Goal: Transaction & Acquisition: Purchase product/service

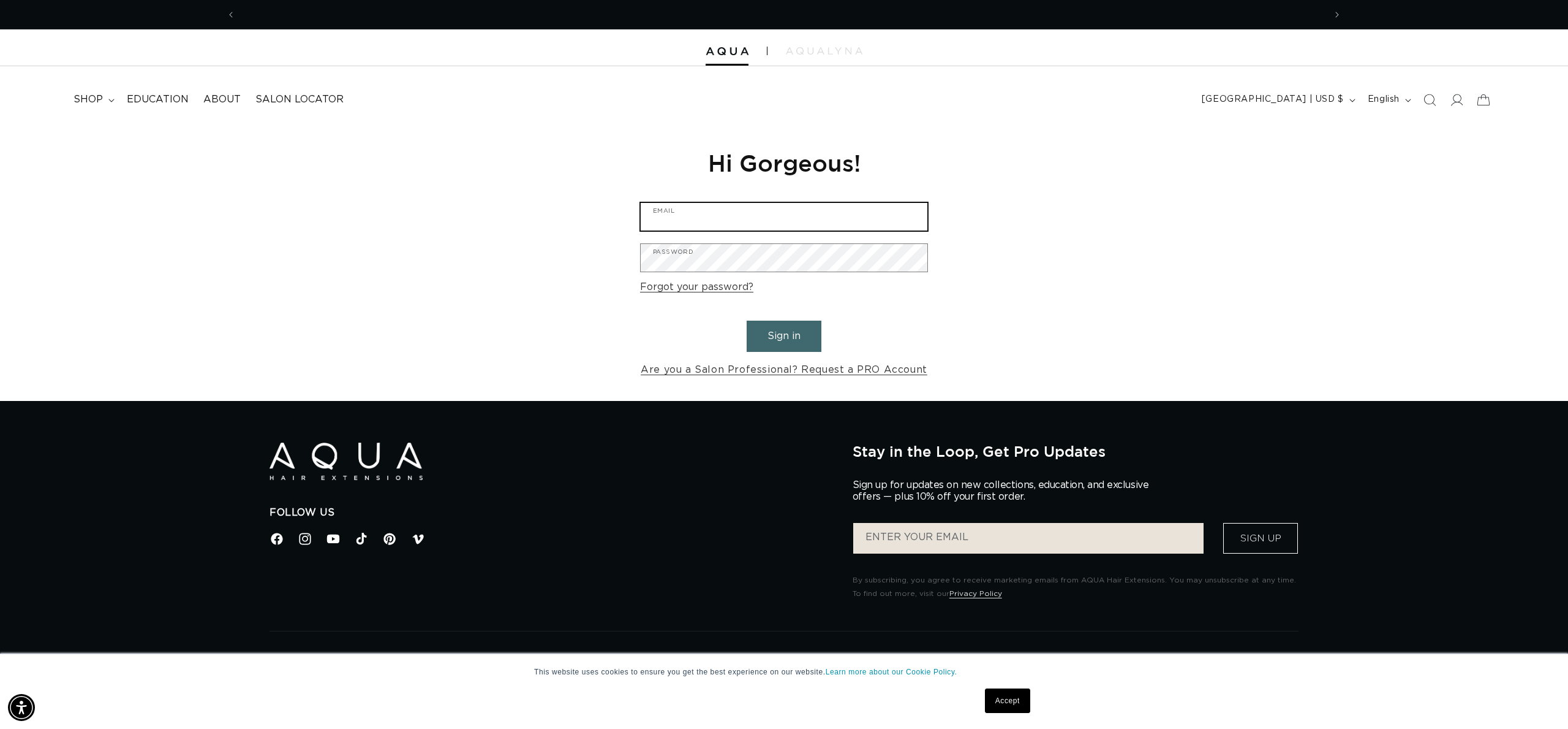
scroll to position [0, 2178]
type input "k"
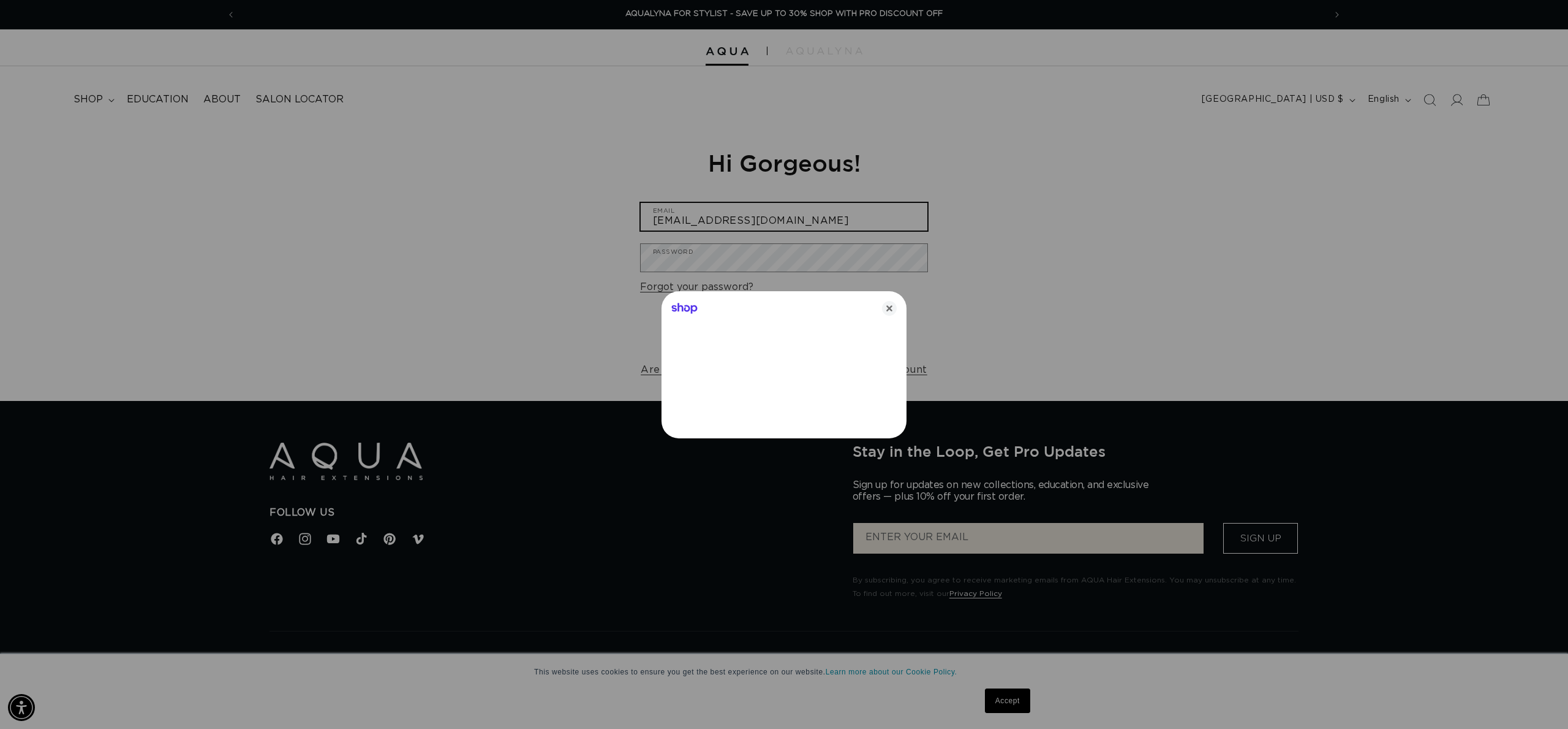
type input "kaylaclyattconnell@gmail.com"
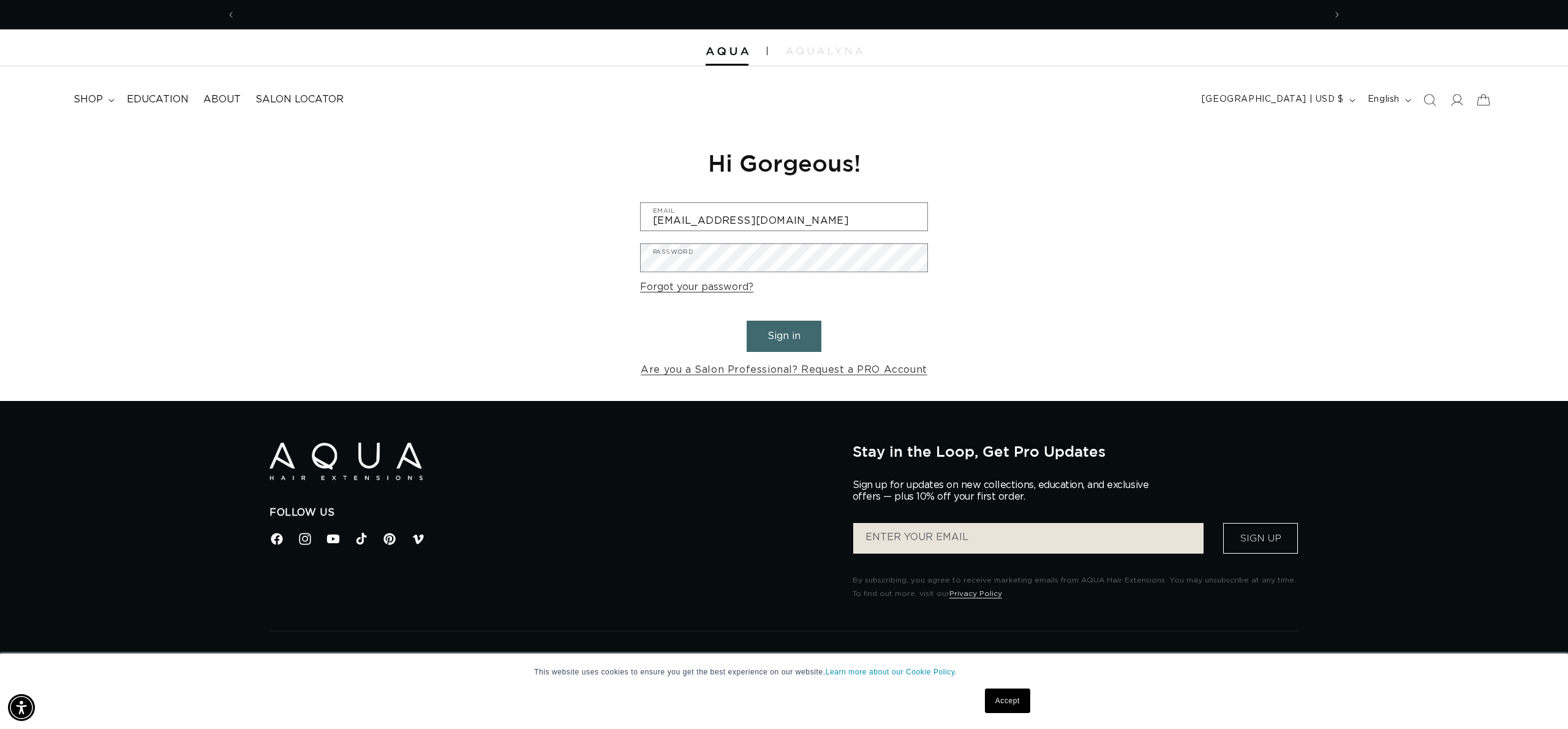
scroll to position [0, 1089]
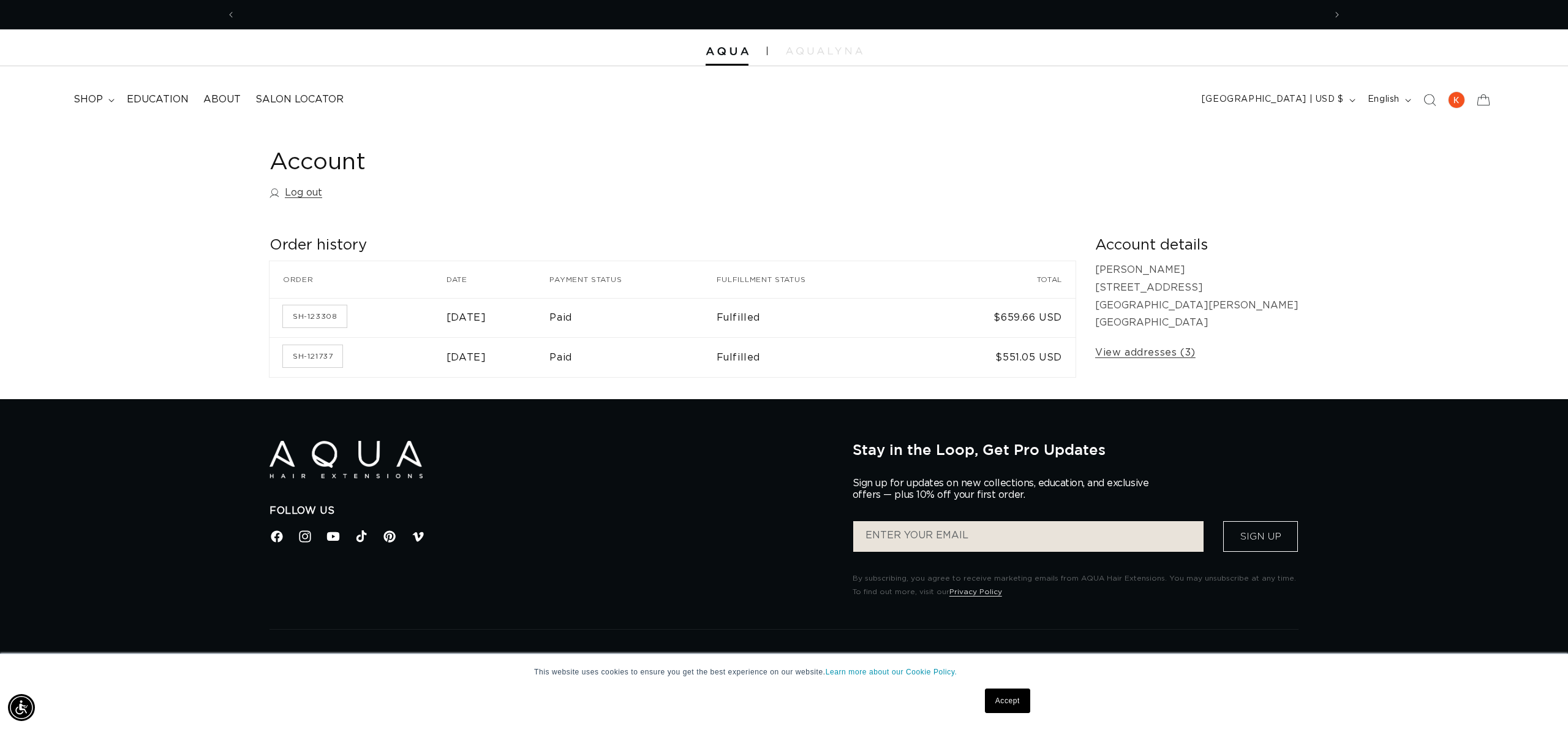
scroll to position [0, 2178]
click at [77, 98] on span "shop" at bounding box center [88, 99] width 29 height 13
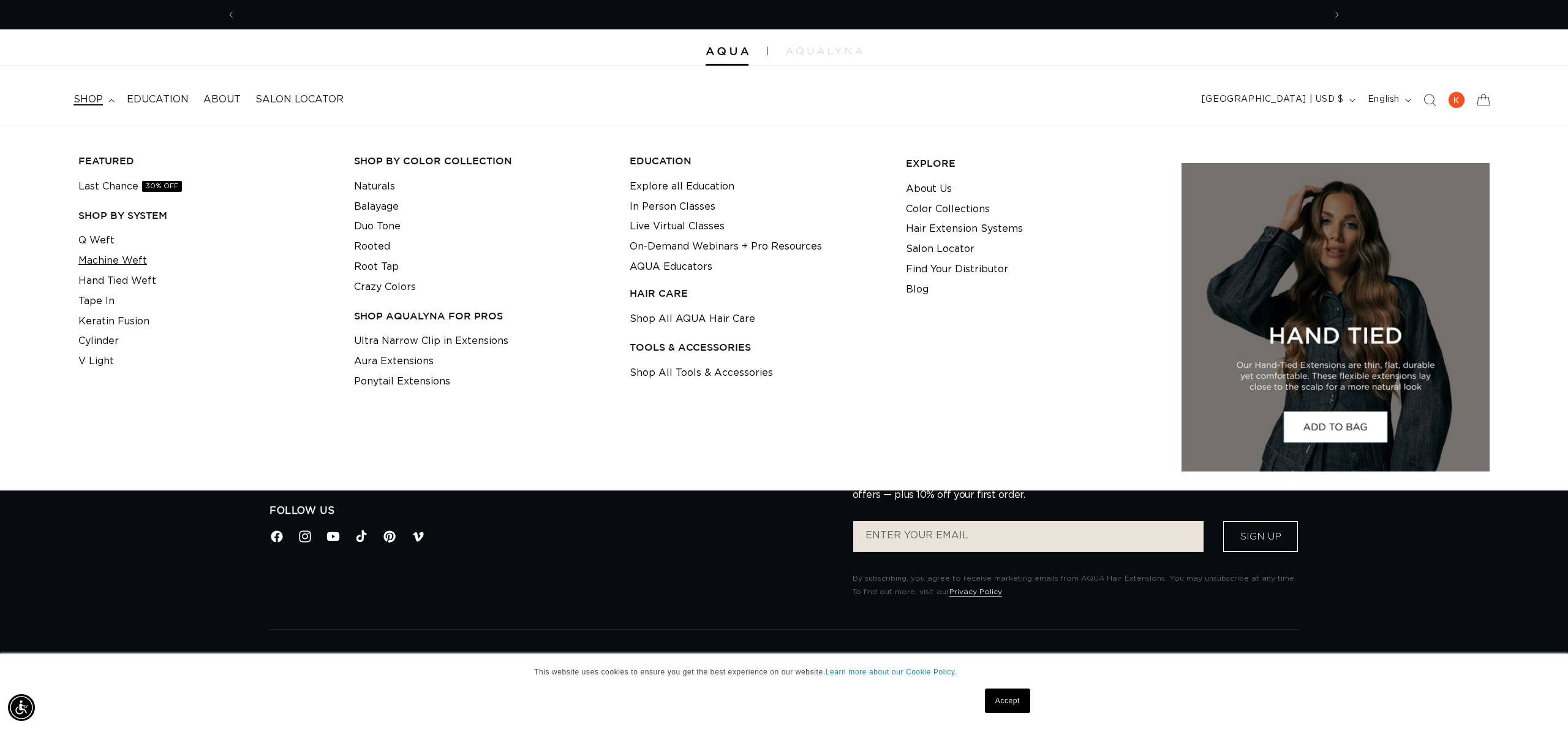
scroll to position [0, 1089]
click at [120, 258] on link "Machine Weft" at bounding box center [112, 261] width 68 height 20
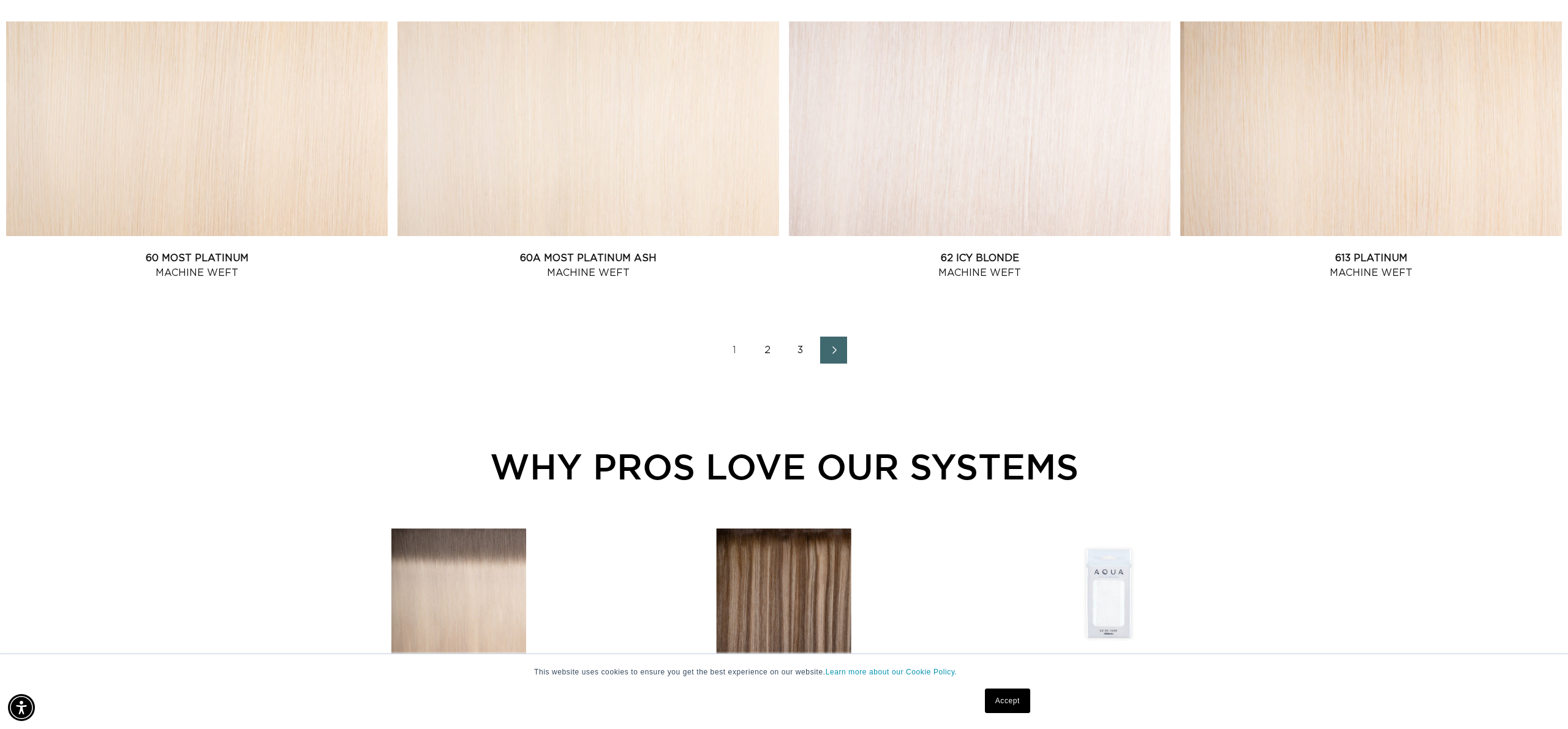
scroll to position [0, 1089]
click at [764, 349] on link "2" at bounding box center [767, 349] width 27 height 27
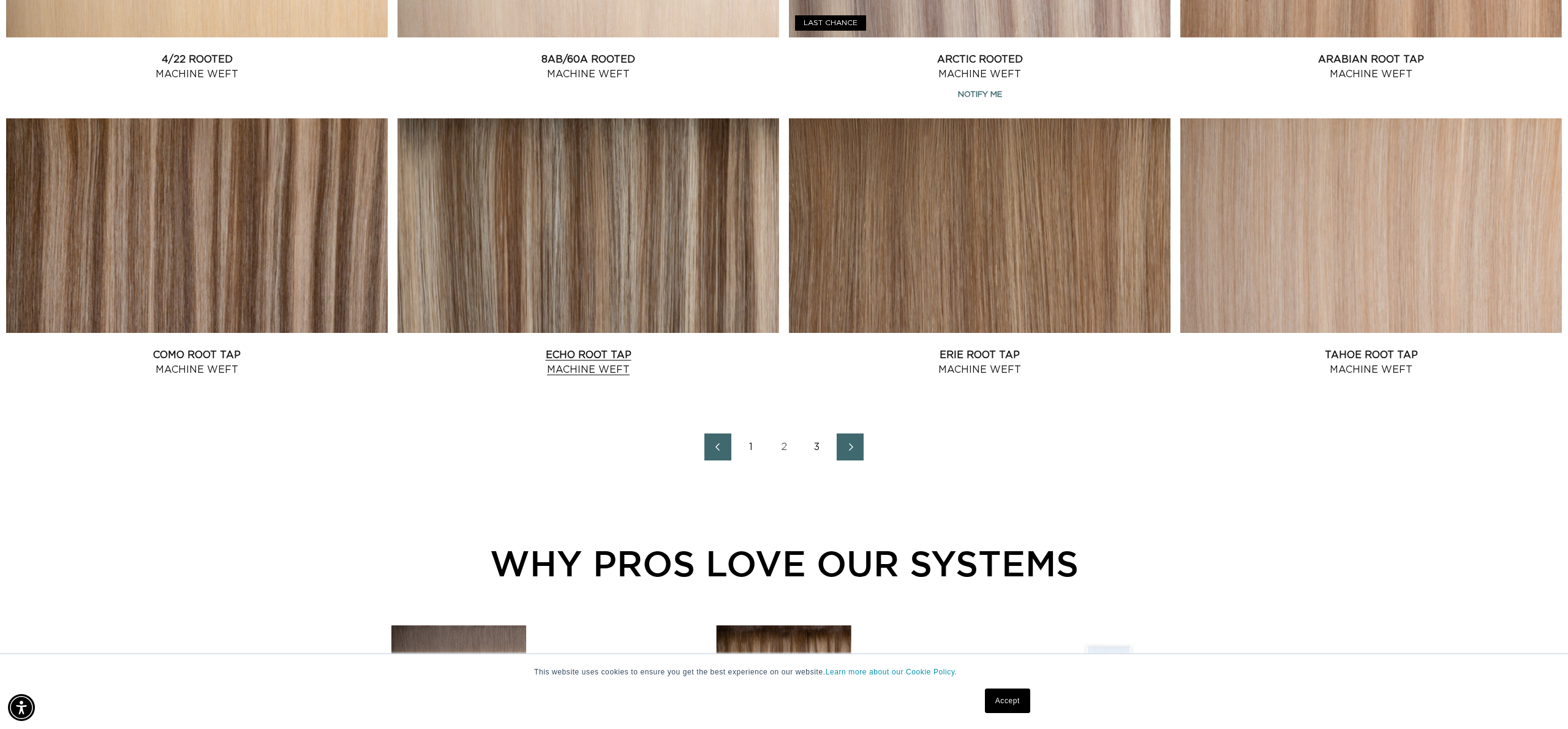
scroll to position [1608, 0]
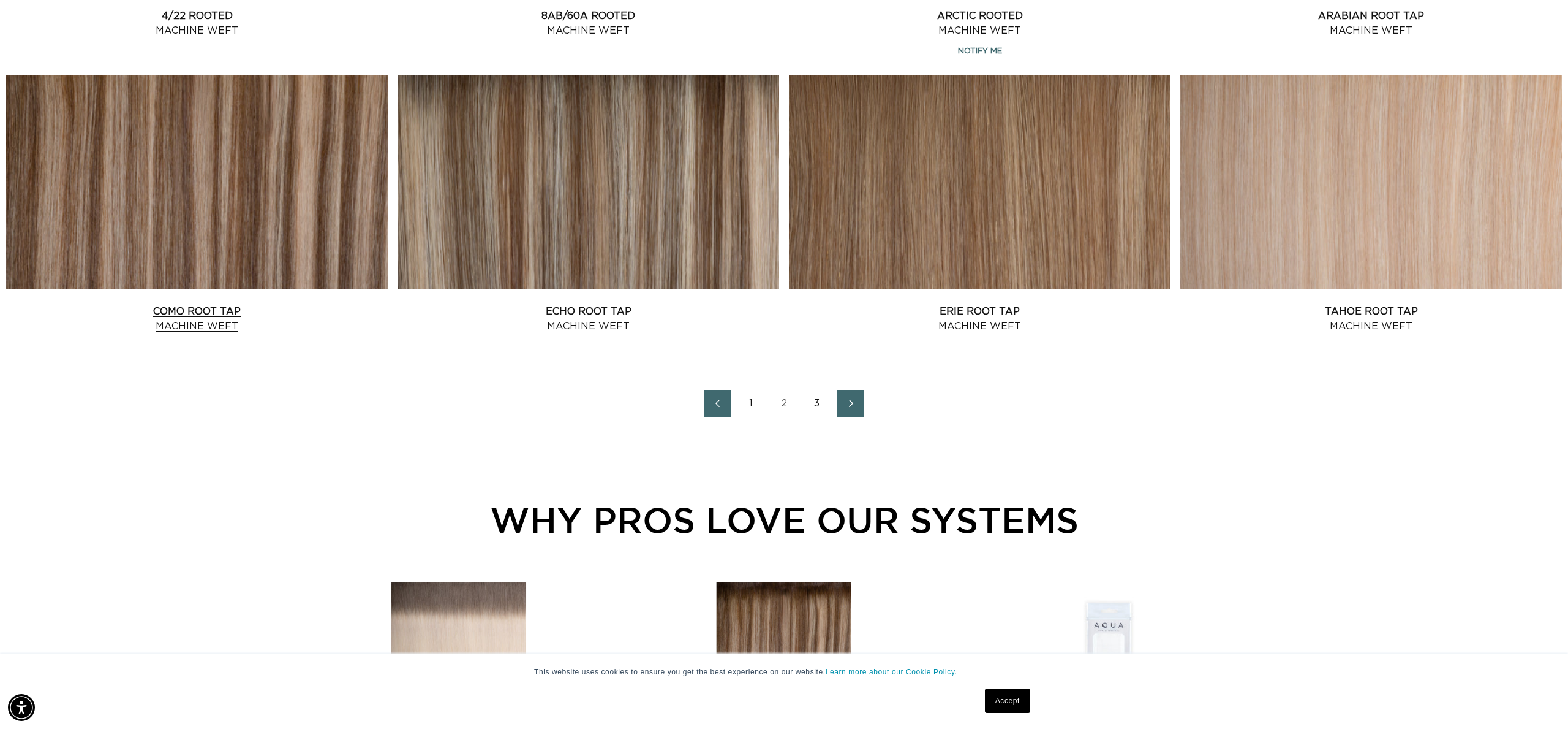
click at [282, 304] on link "Como Root Tap Machine Weft" at bounding box center [197, 319] width 382 height 29
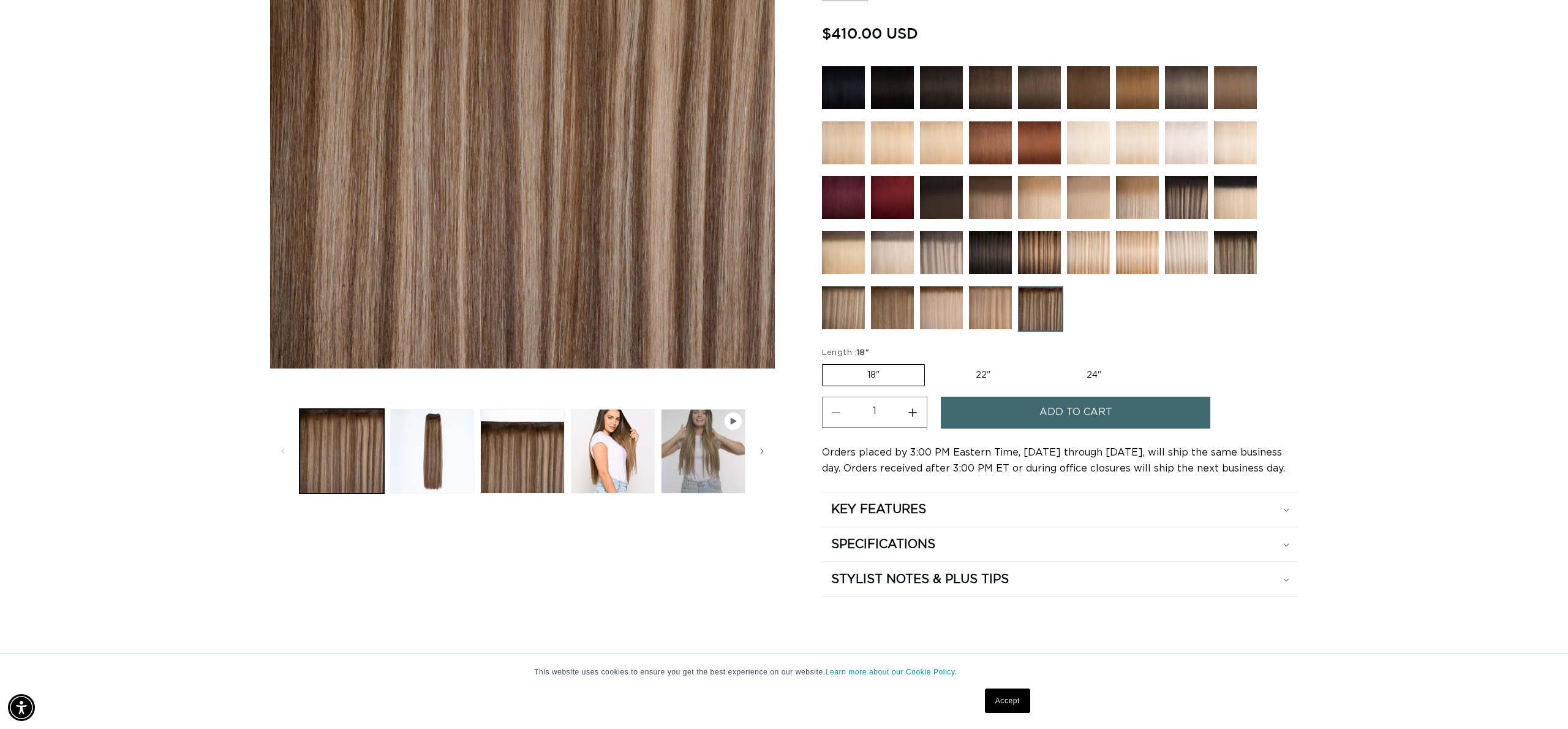
scroll to position [0, 1089]
click at [1050, 413] on span "Add to cart" at bounding box center [1076, 412] width 73 height 31
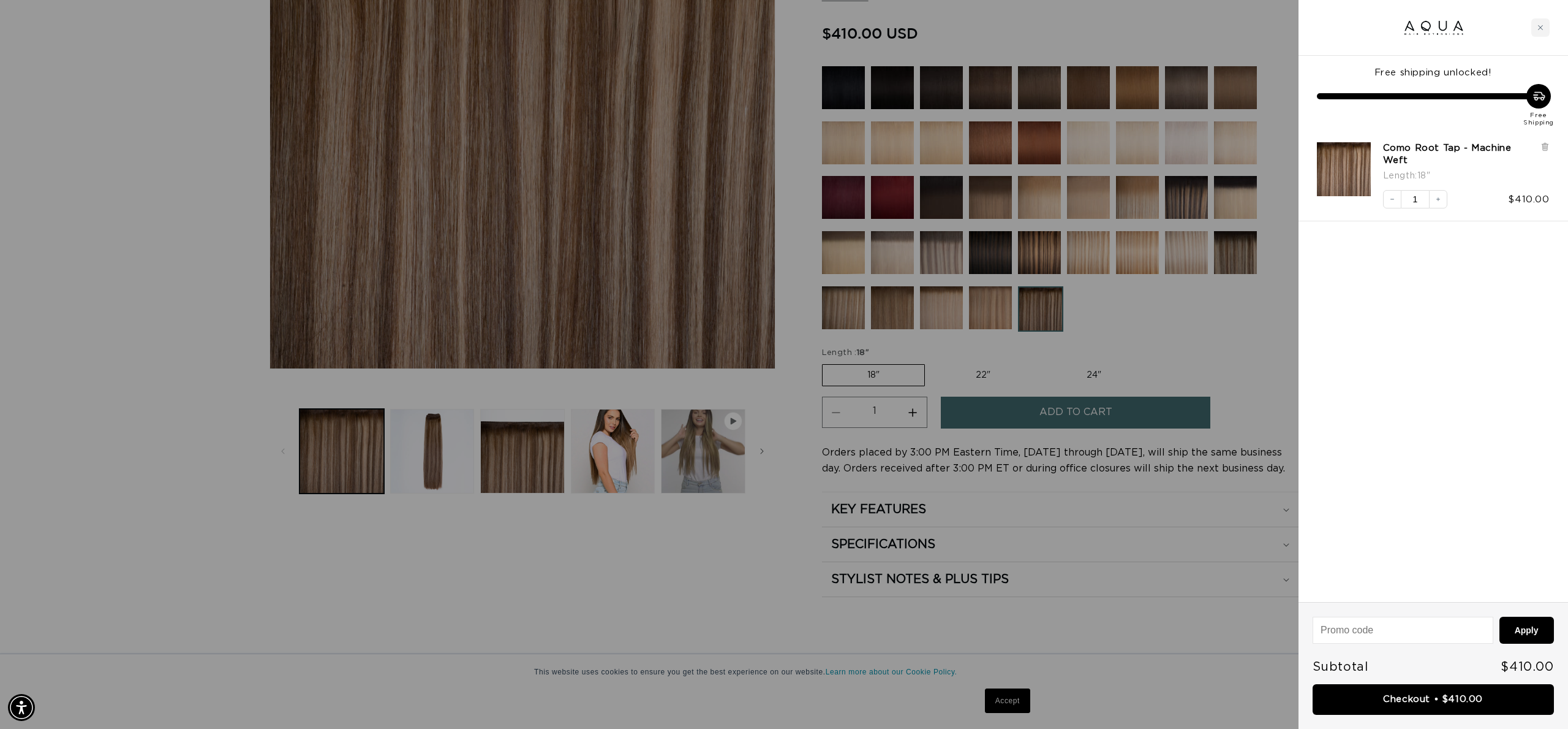
scroll to position [0, 0]
click at [1455, 694] on link "Checkout • $410.00" at bounding box center [1433, 700] width 241 height 31
click at [1537, 23] on div "Close cart" at bounding box center [1540, 27] width 18 height 18
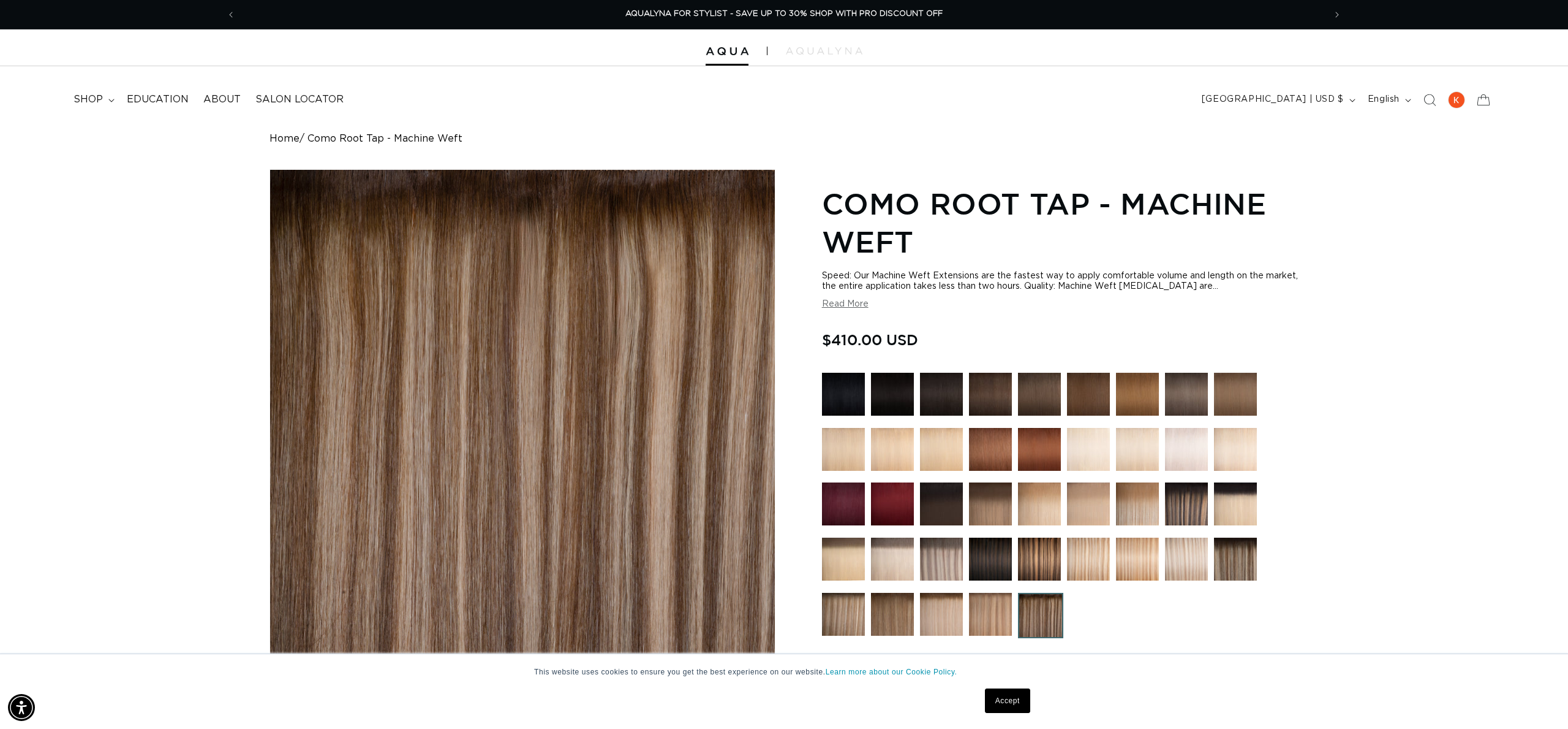
scroll to position [0, 0]
click at [1458, 96] on div at bounding box center [1456, 100] width 17 height 17
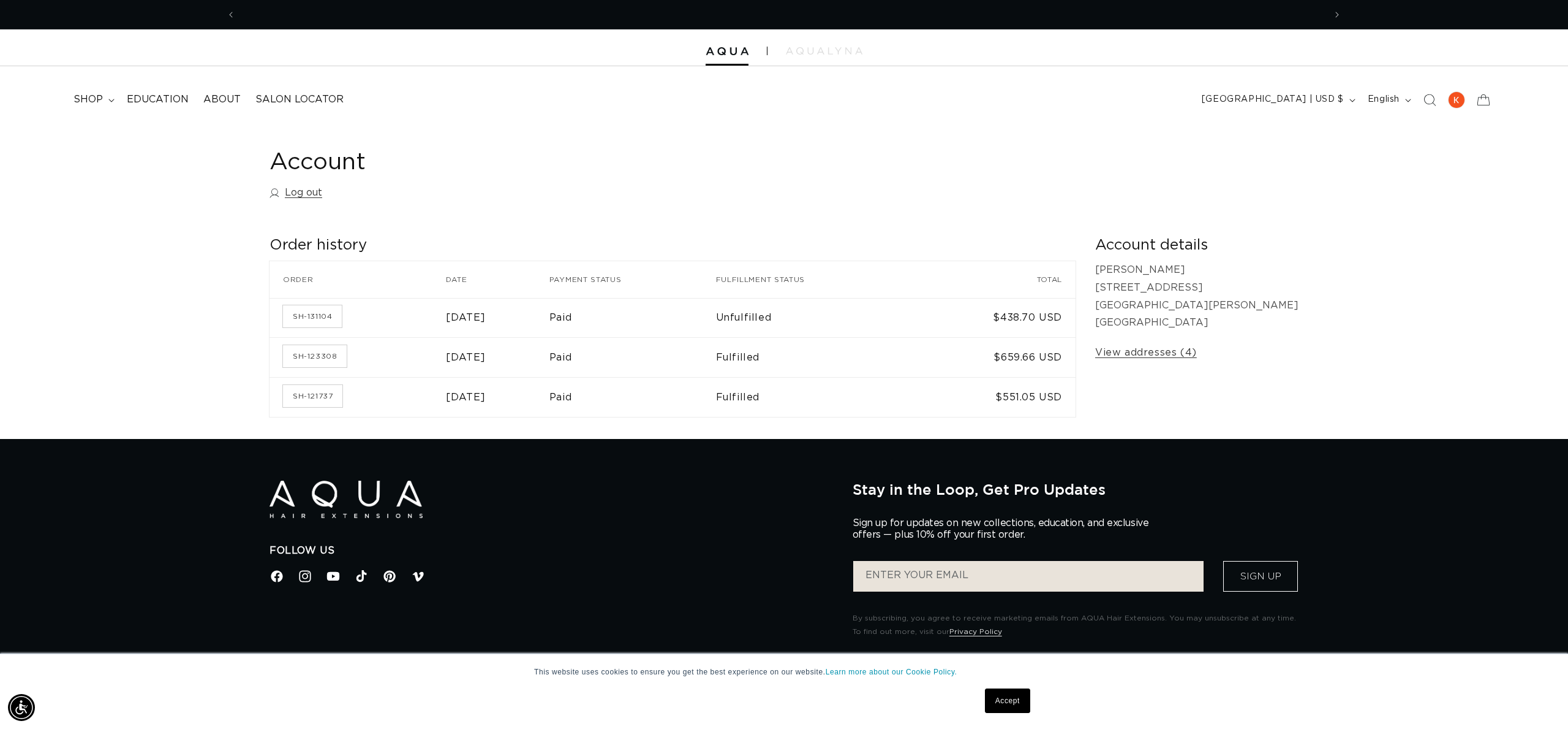
scroll to position [0, 1089]
click at [1462, 98] on div at bounding box center [1456, 100] width 17 height 17
click at [1345, 97] on button "[GEOGRAPHIC_DATA] | USD $" at bounding box center [1277, 100] width 166 height 23
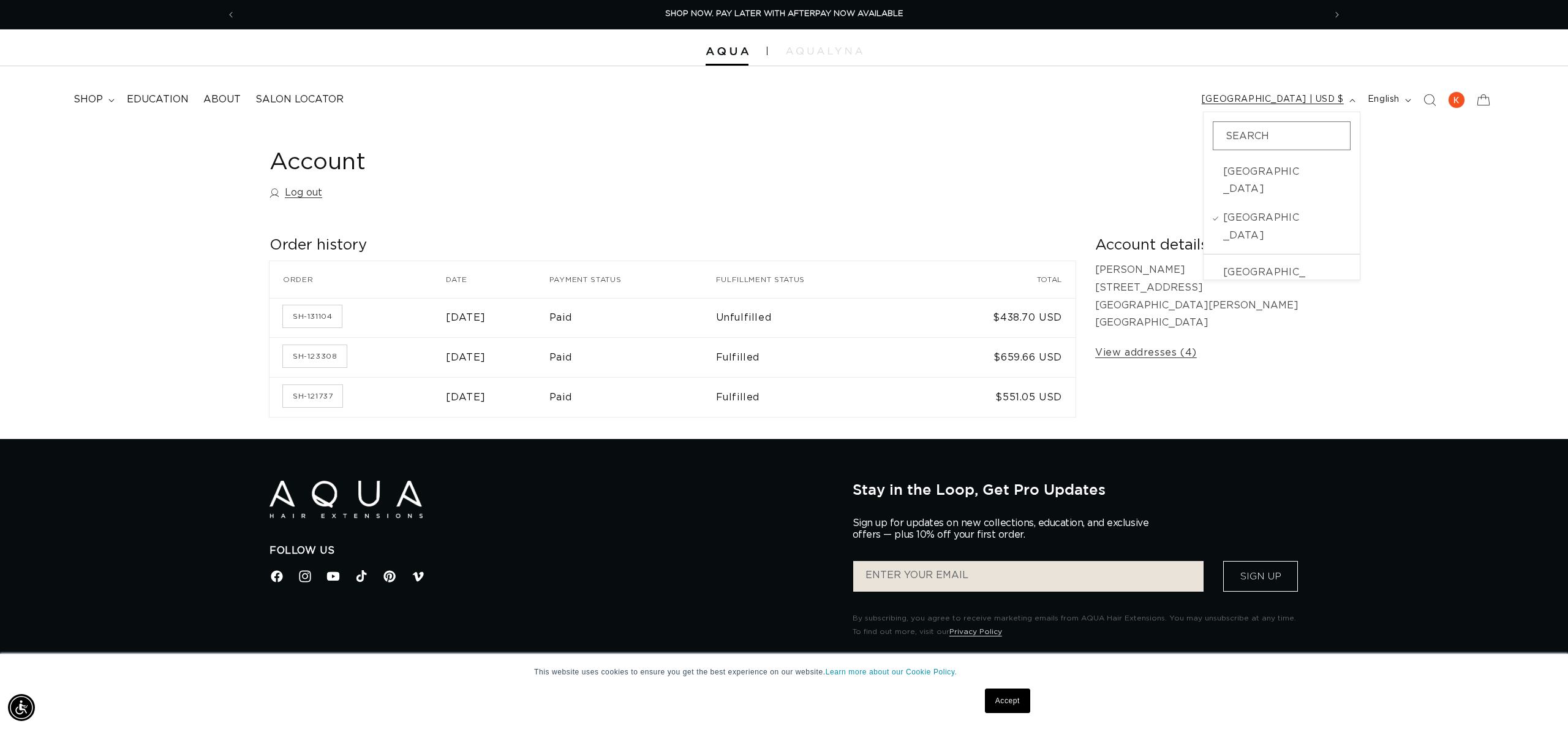
click at [1345, 97] on button "[GEOGRAPHIC_DATA] | USD $" at bounding box center [1277, 100] width 166 height 23
click at [1371, 109] on button "English" at bounding box center [1388, 100] width 56 height 23
click at [1231, 113] on header "FEATURED Last Chance SHOP BY SYSTEM Q Weft Hand Tied Weft Machine Weft Tape In …" at bounding box center [784, 96] width 1568 height 60
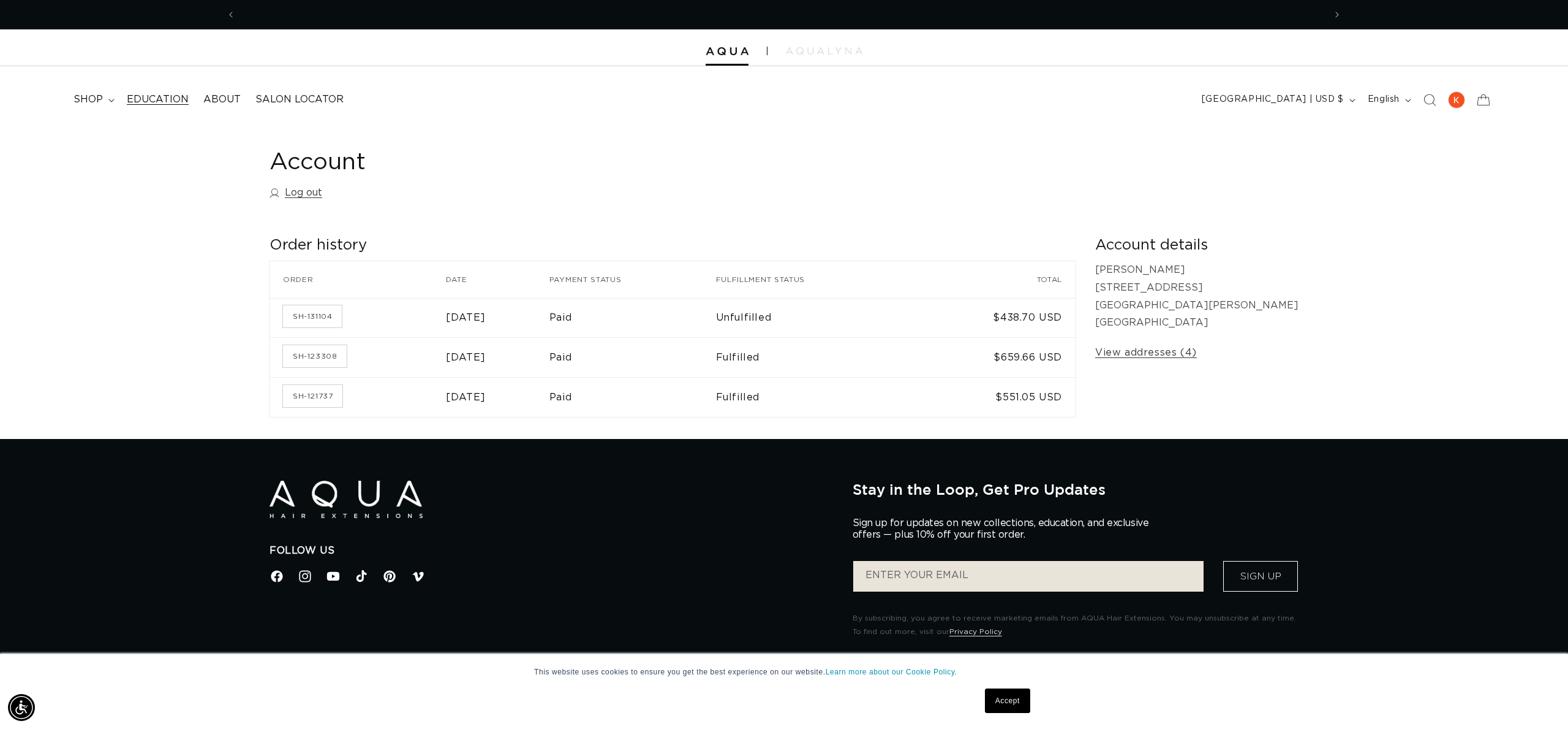
scroll to position [0, 0]
click at [226, 98] on span "About" at bounding box center [222, 99] width 38 height 13
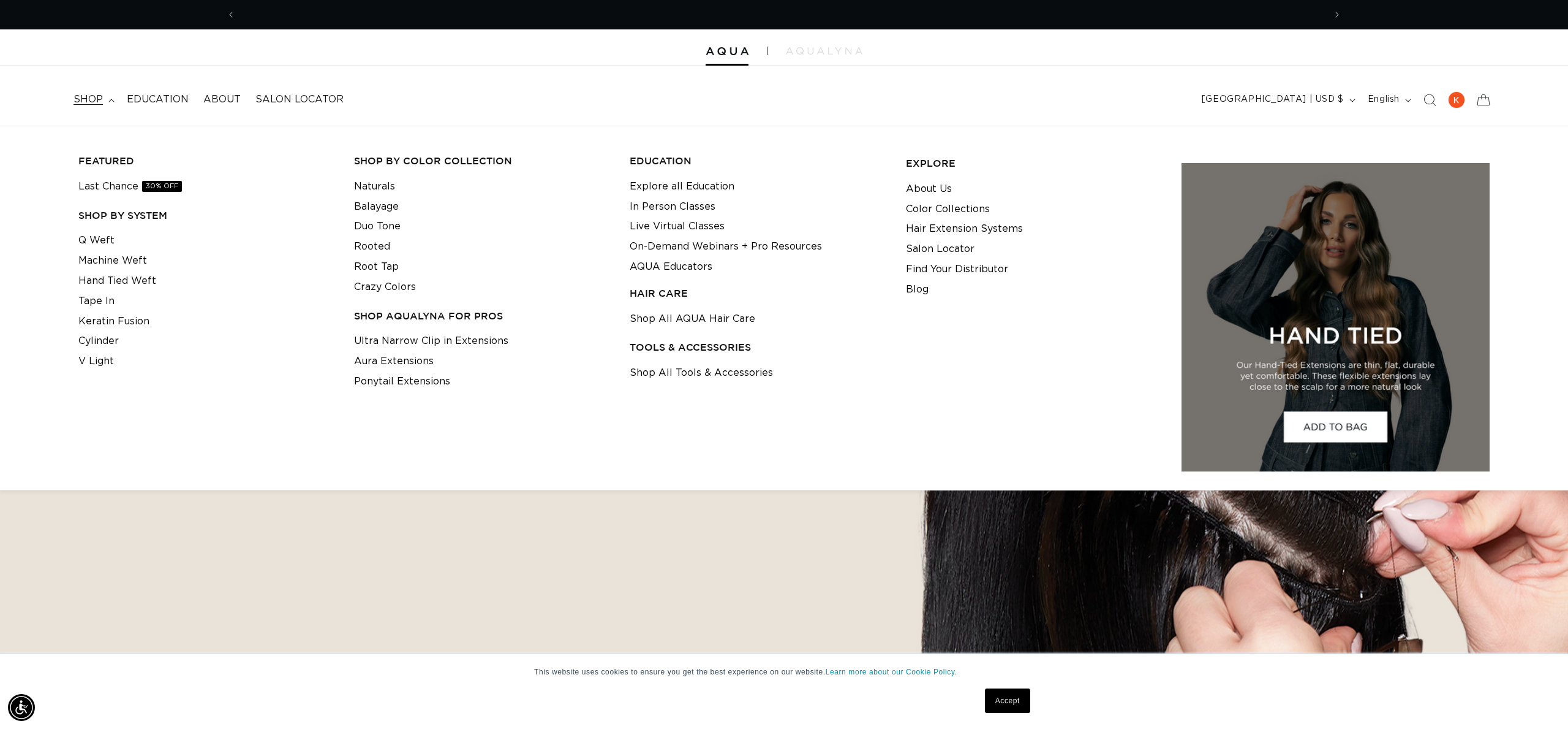
scroll to position [0, 1089]
click at [92, 102] on span "shop" at bounding box center [88, 99] width 29 height 13
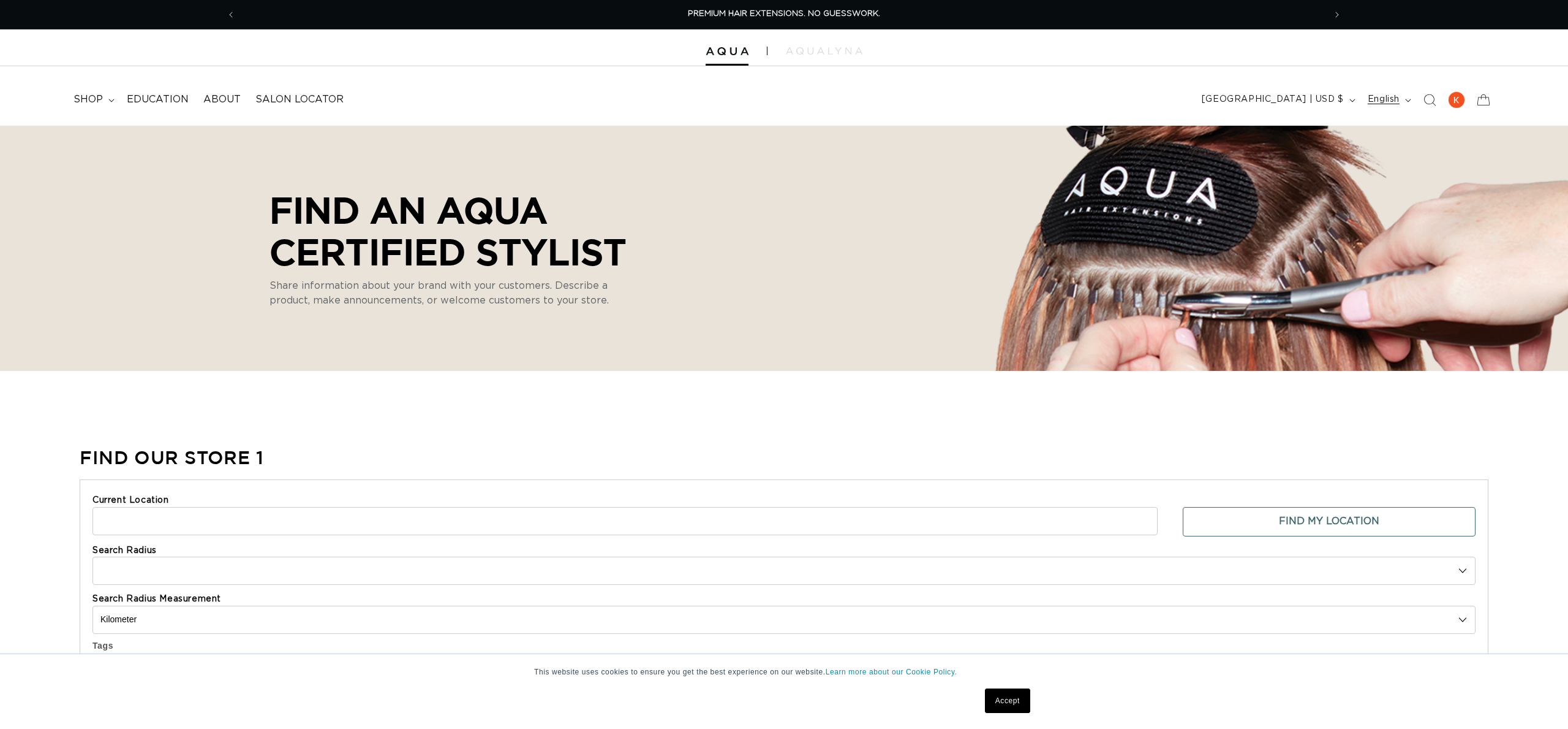
select select "m"
click at [1381, 100] on span "English" at bounding box center [1384, 99] width 32 height 13
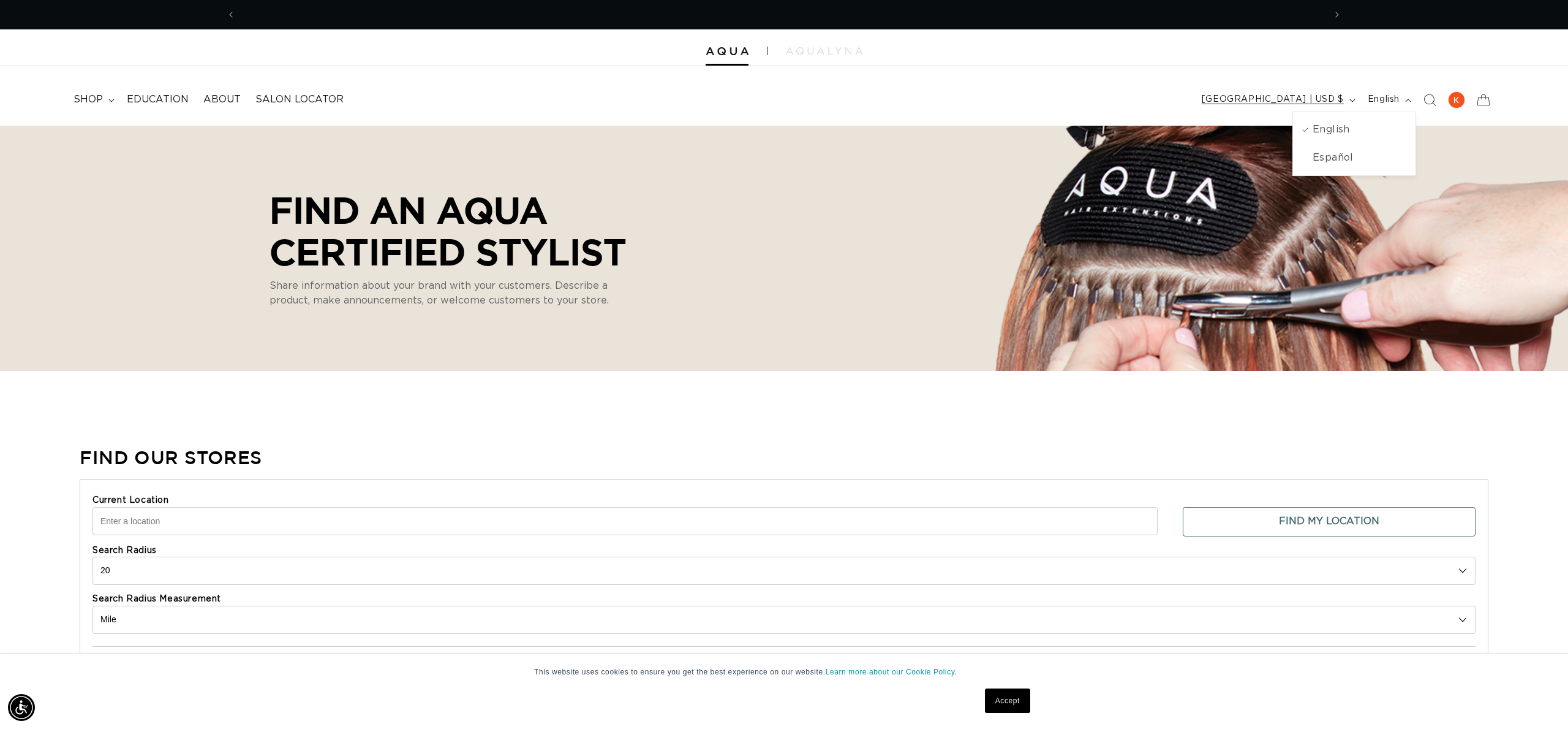
click at [1267, 101] on span "[GEOGRAPHIC_DATA] | USD $" at bounding box center [1273, 99] width 142 height 13
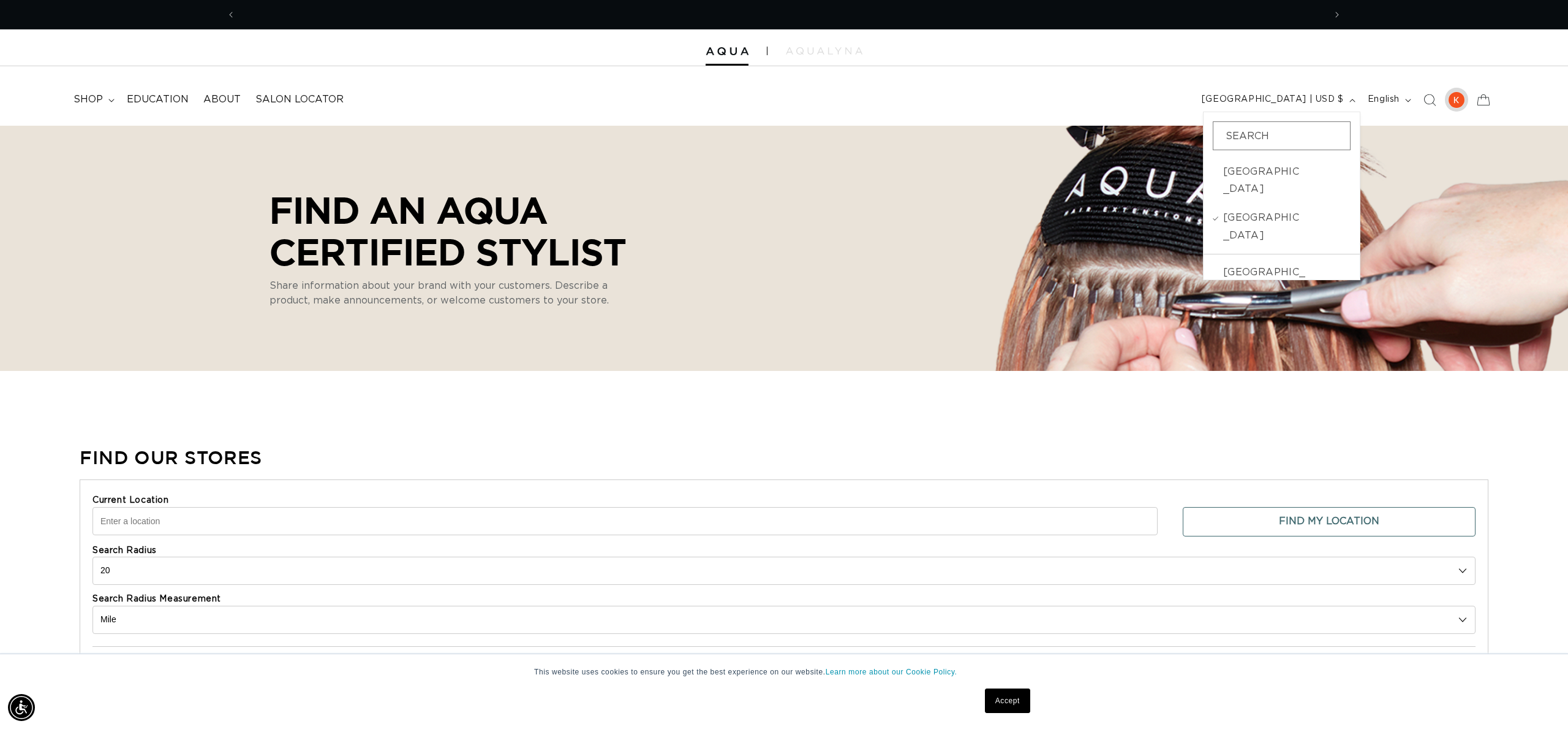
scroll to position [0, 2178]
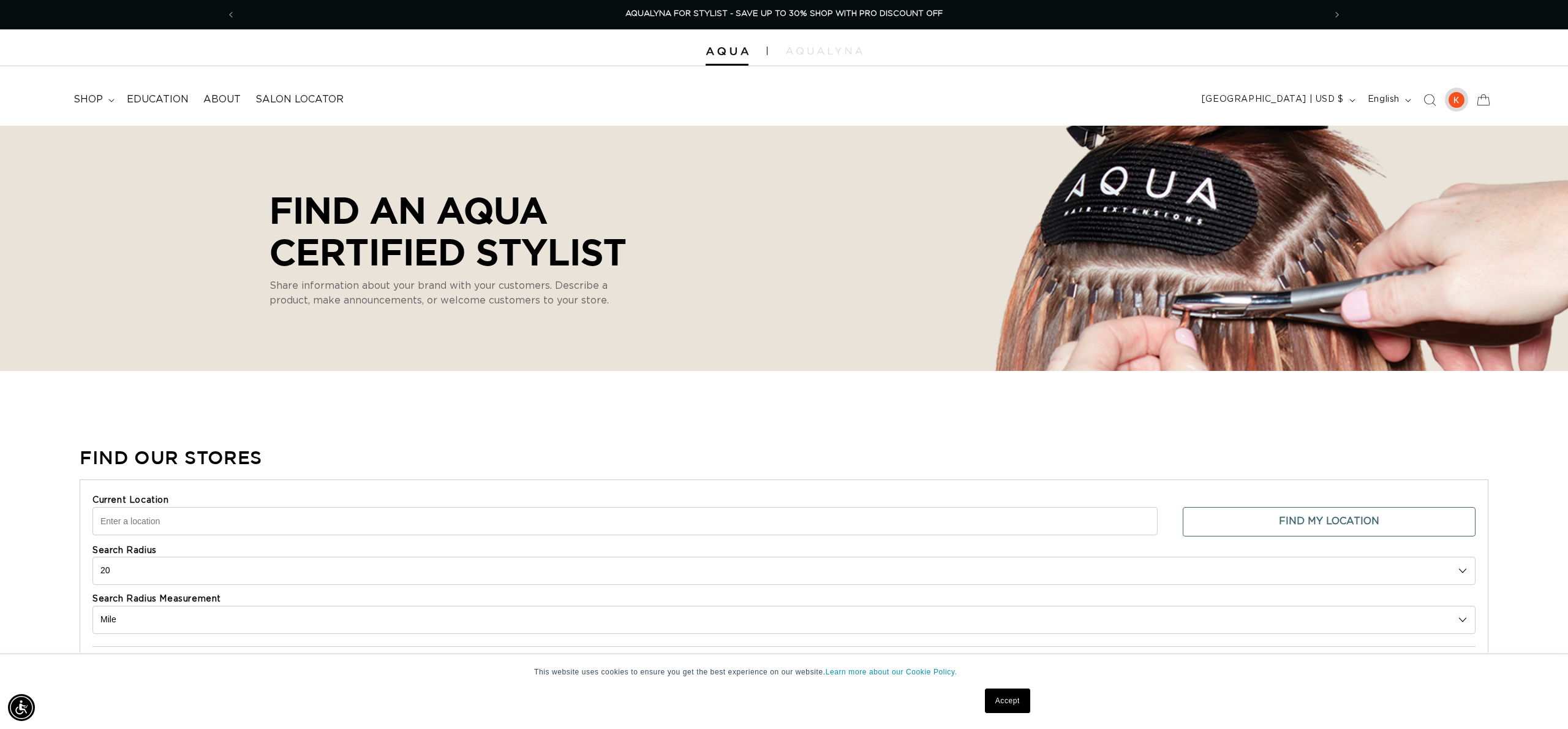
click at [1457, 100] on div at bounding box center [1456, 100] width 17 height 17
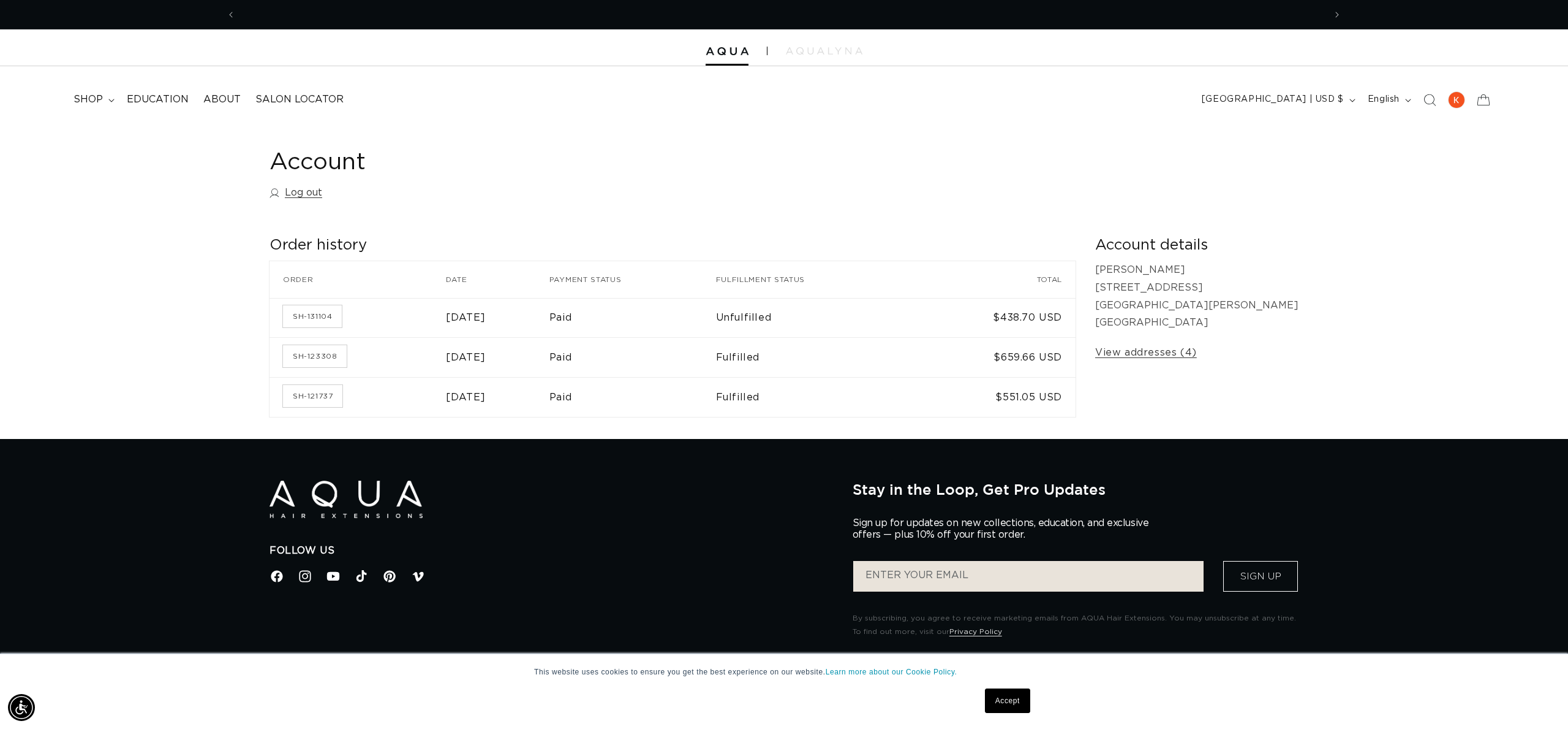
scroll to position [0, 1089]
click at [1022, 705] on link "Accept" at bounding box center [1008, 700] width 45 height 24
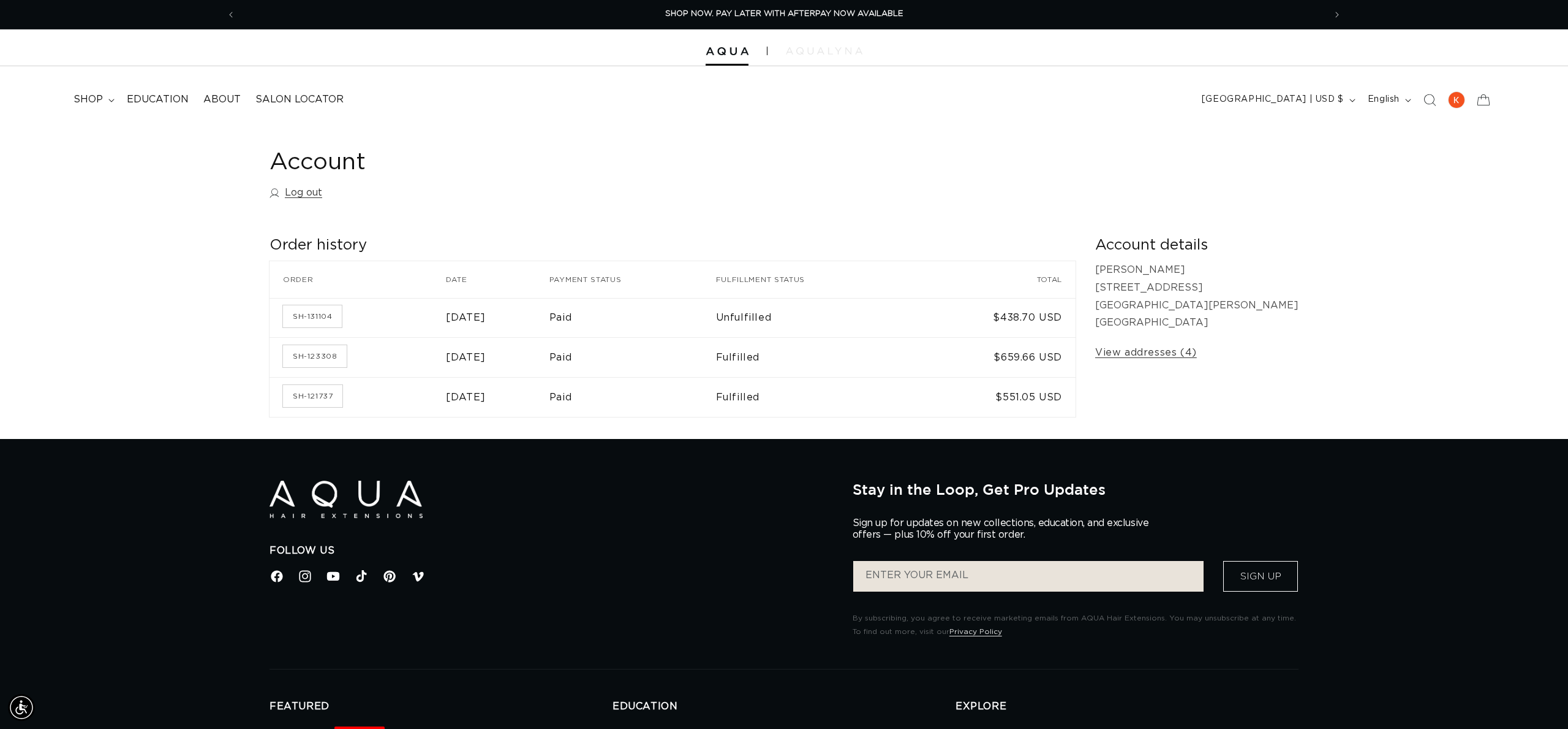
click at [831, 48] on img at bounding box center [824, 51] width 76 height 8
